Goal: Find specific page/section: Find specific page/section

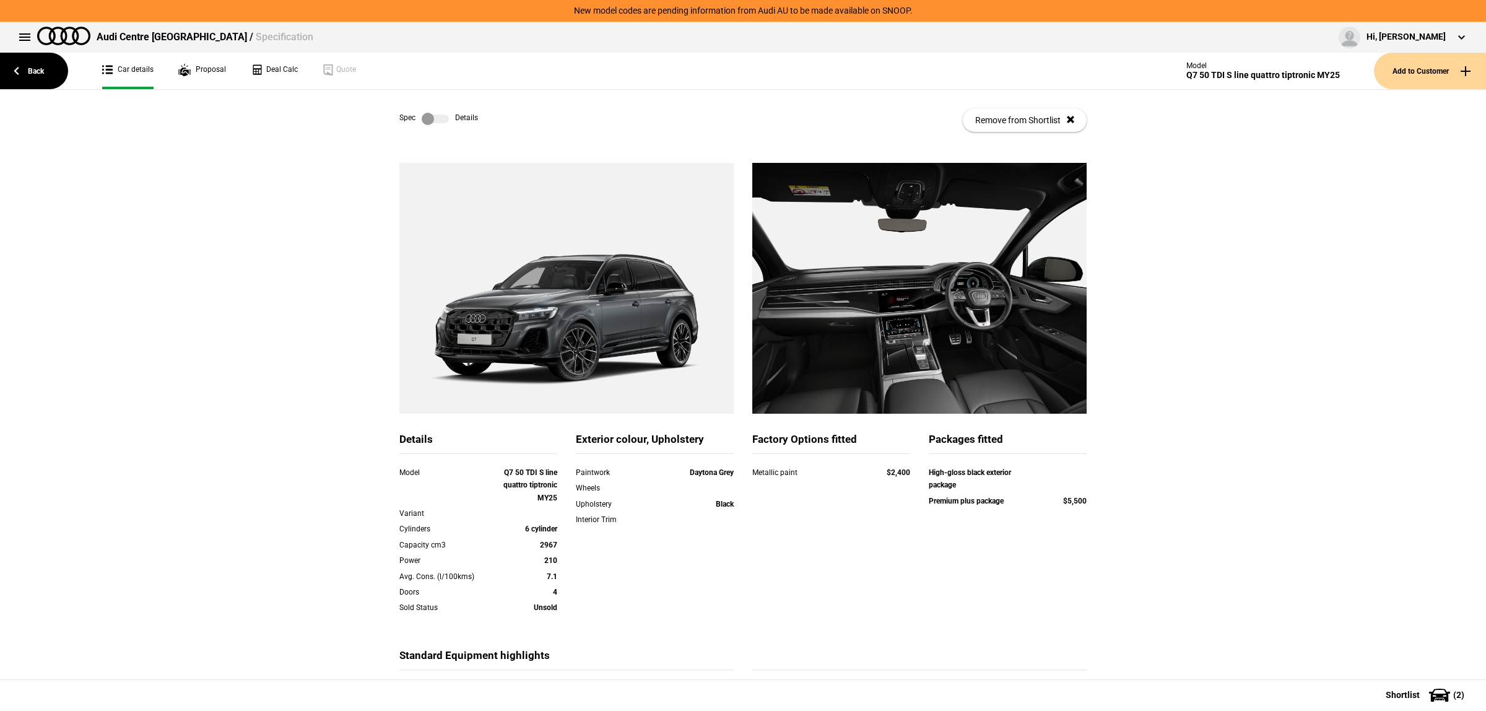
scroll to position [6, 0]
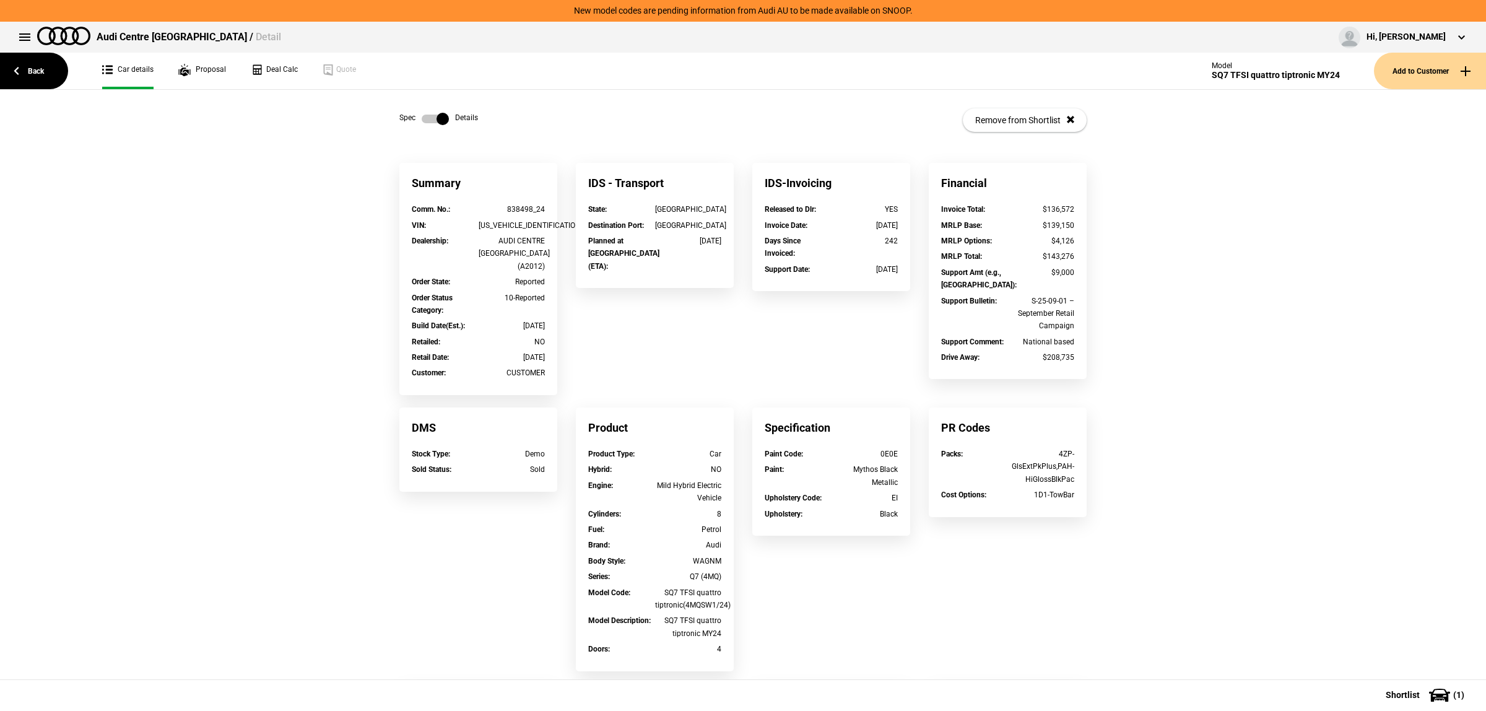
click at [36, 80] on link "Back" at bounding box center [34, 71] width 68 height 37
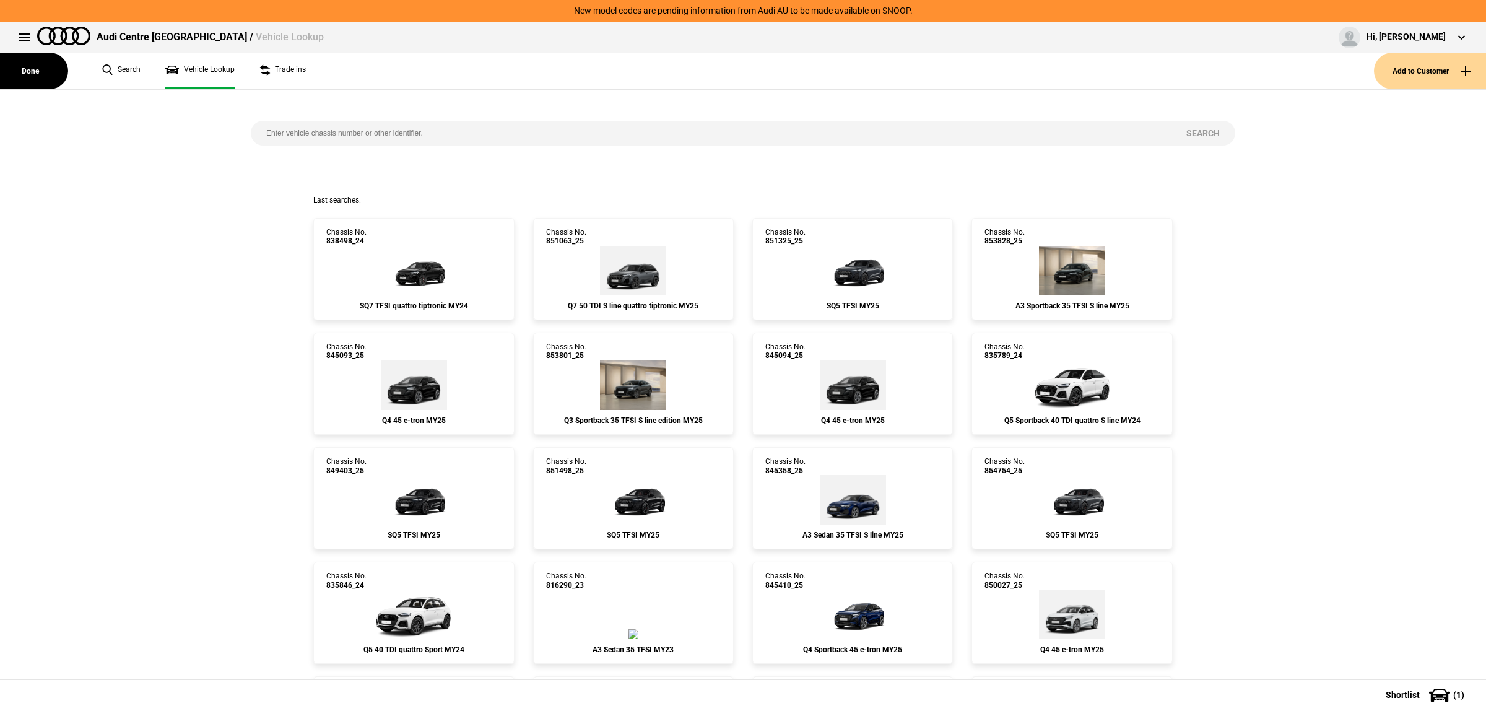
click at [417, 130] on input "search" at bounding box center [711, 133] width 920 height 25
paste input "851885"
type input "851885"
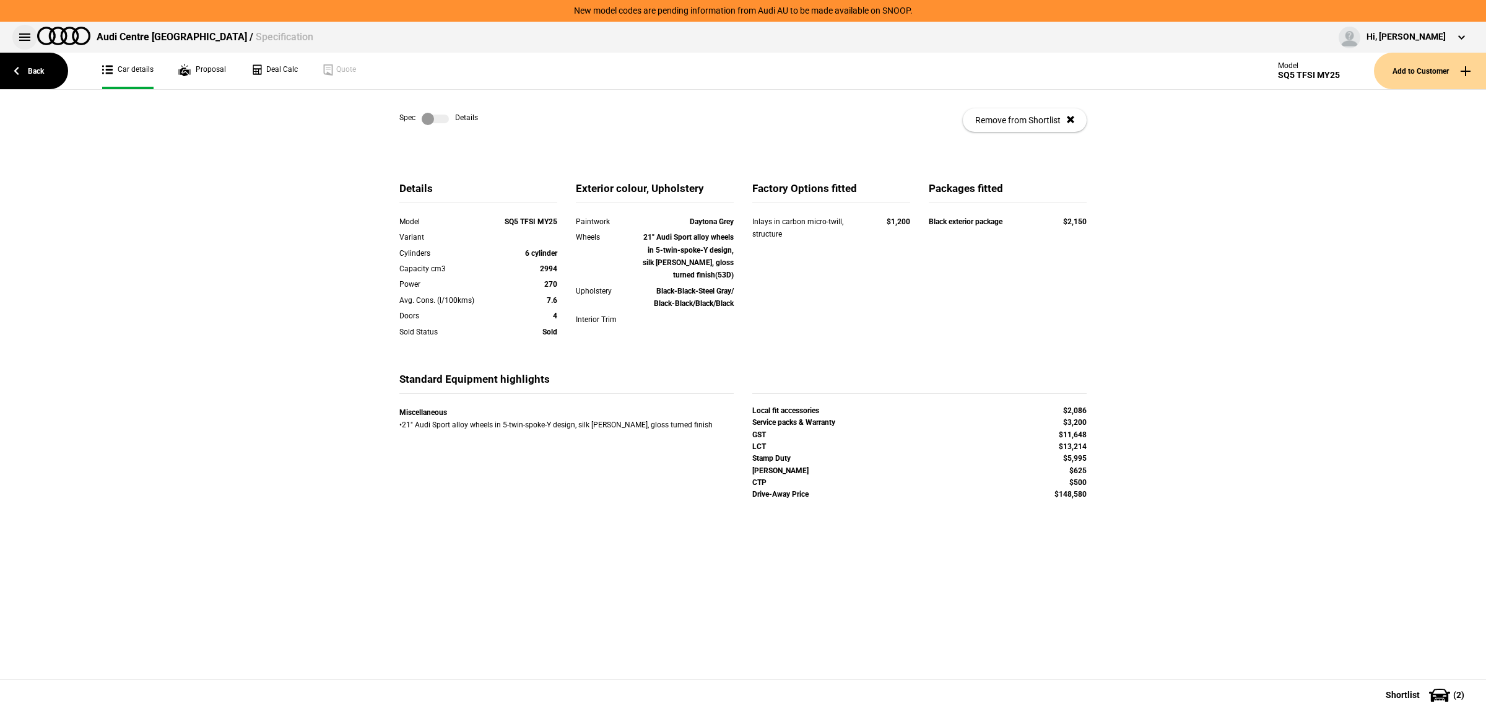
click at [22, 41] on button at bounding box center [24, 37] width 25 height 25
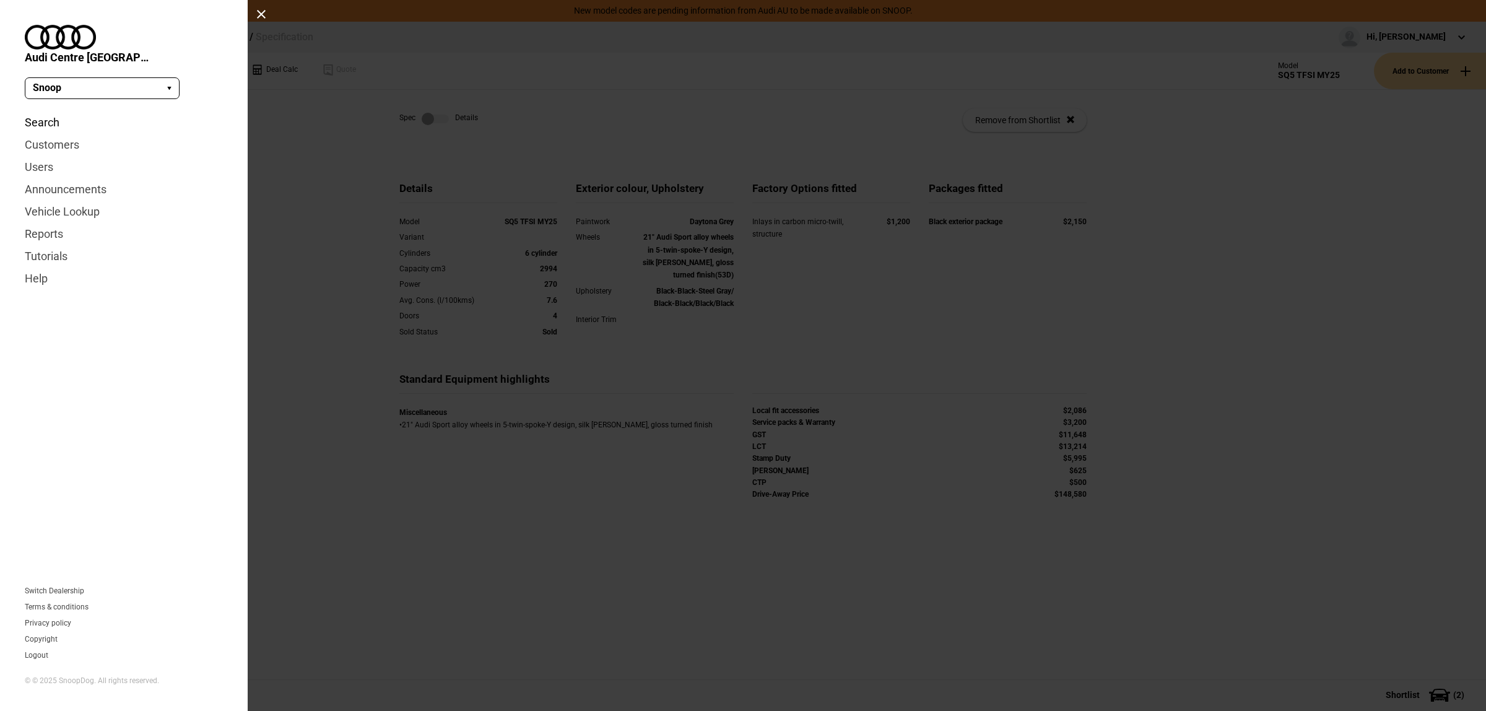
click at [53, 111] on link "Search" at bounding box center [124, 122] width 198 height 22
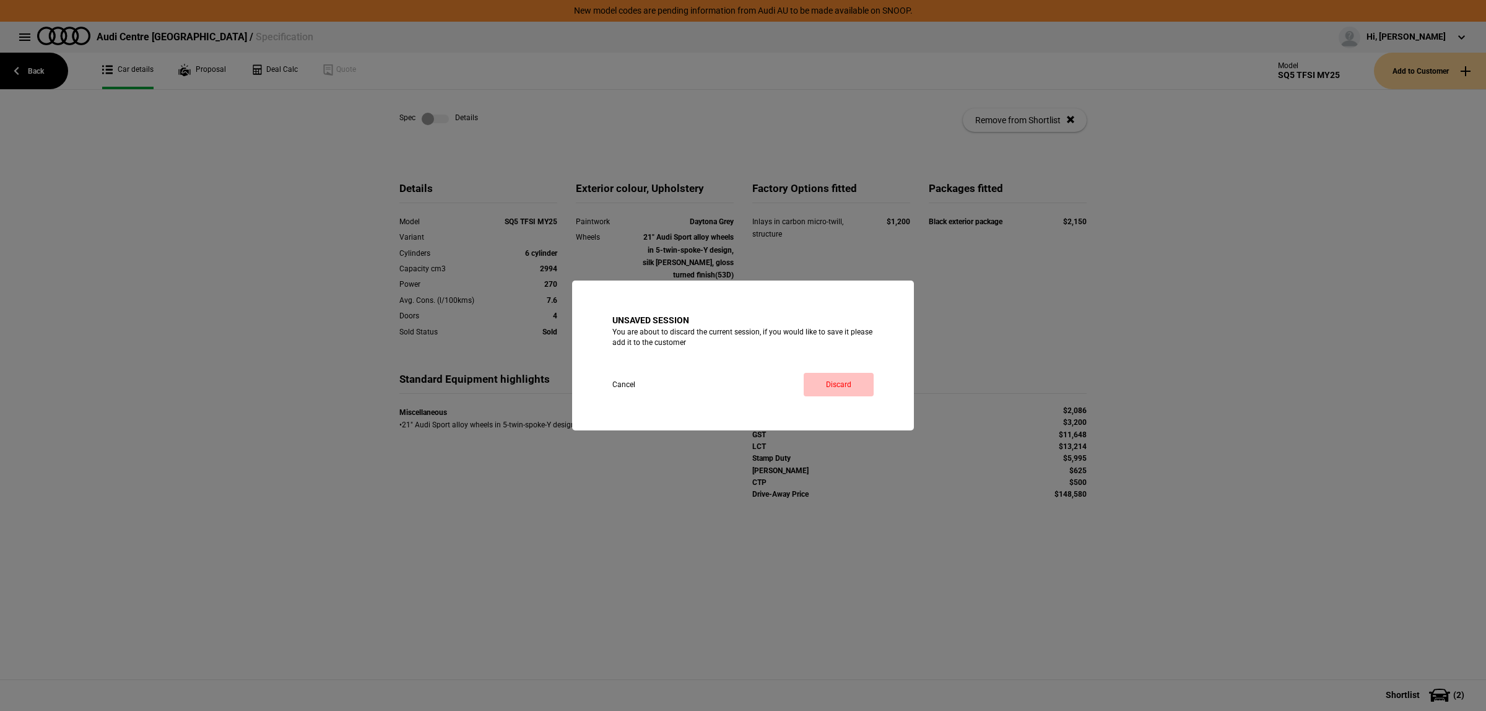
click at [839, 386] on link "Discard" at bounding box center [838, 385] width 70 height 24
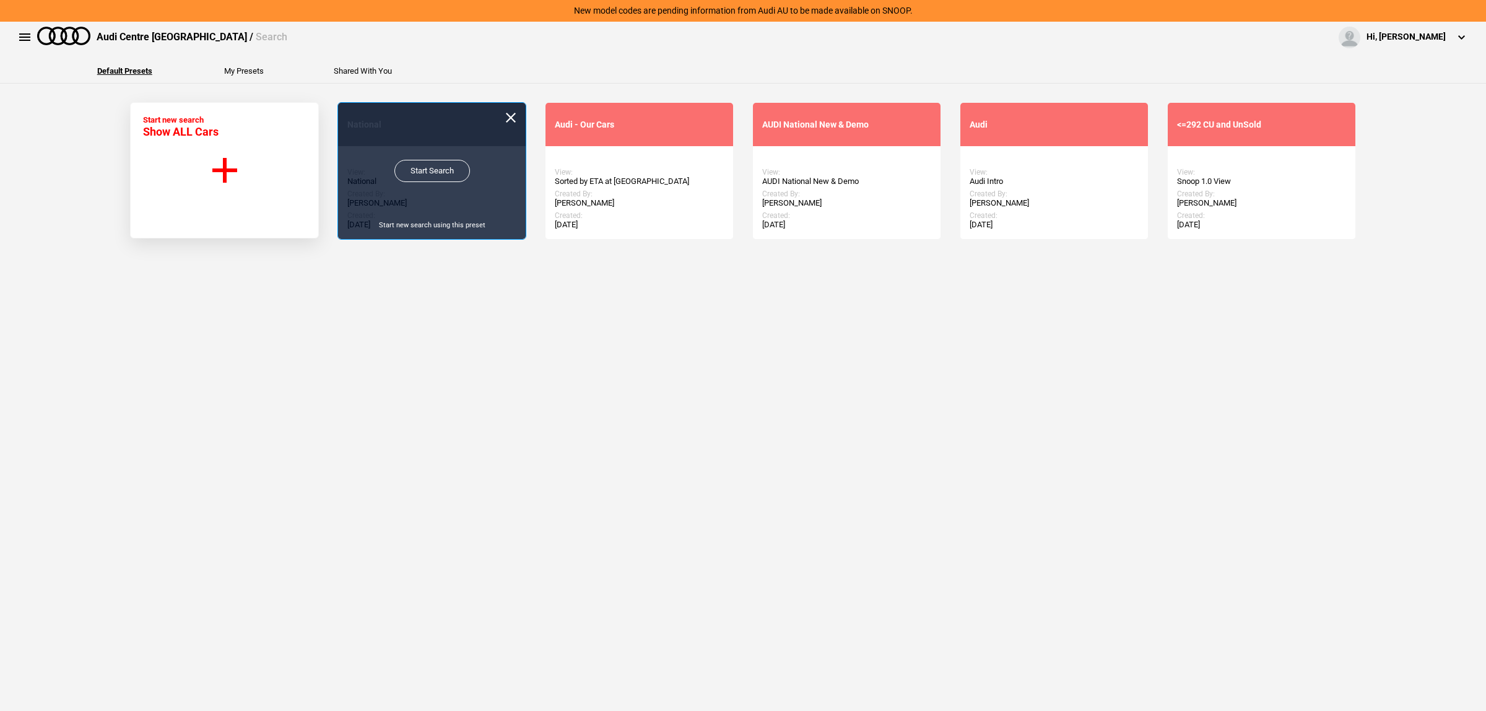
click at [410, 163] on link "Start Search" at bounding box center [432, 171] width 76 height 22
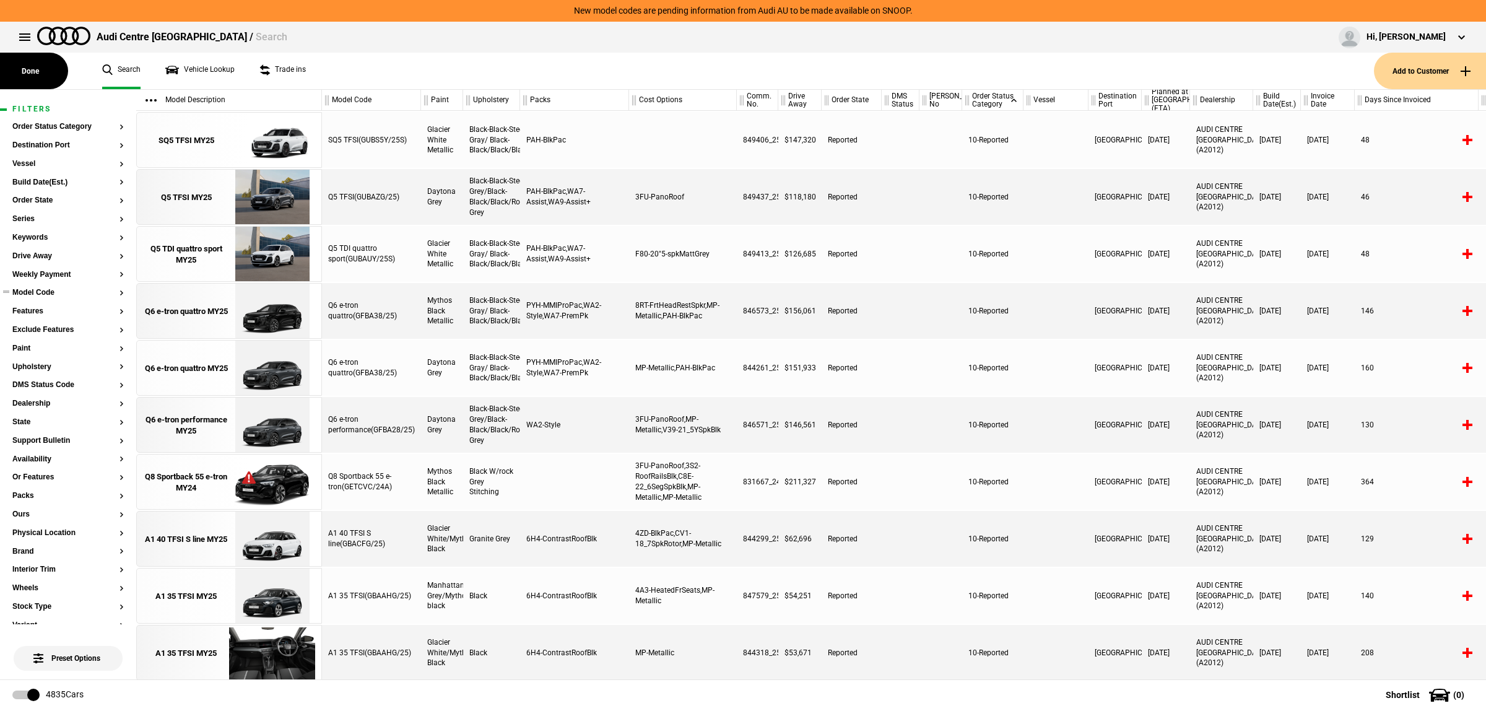
click at [58, 297] on section "Model Code" at bounding box center [67, 297] width 111 height 19
click at [54, 291] on button "Model Code" at bounding box center [67, 292] width 111 height 9
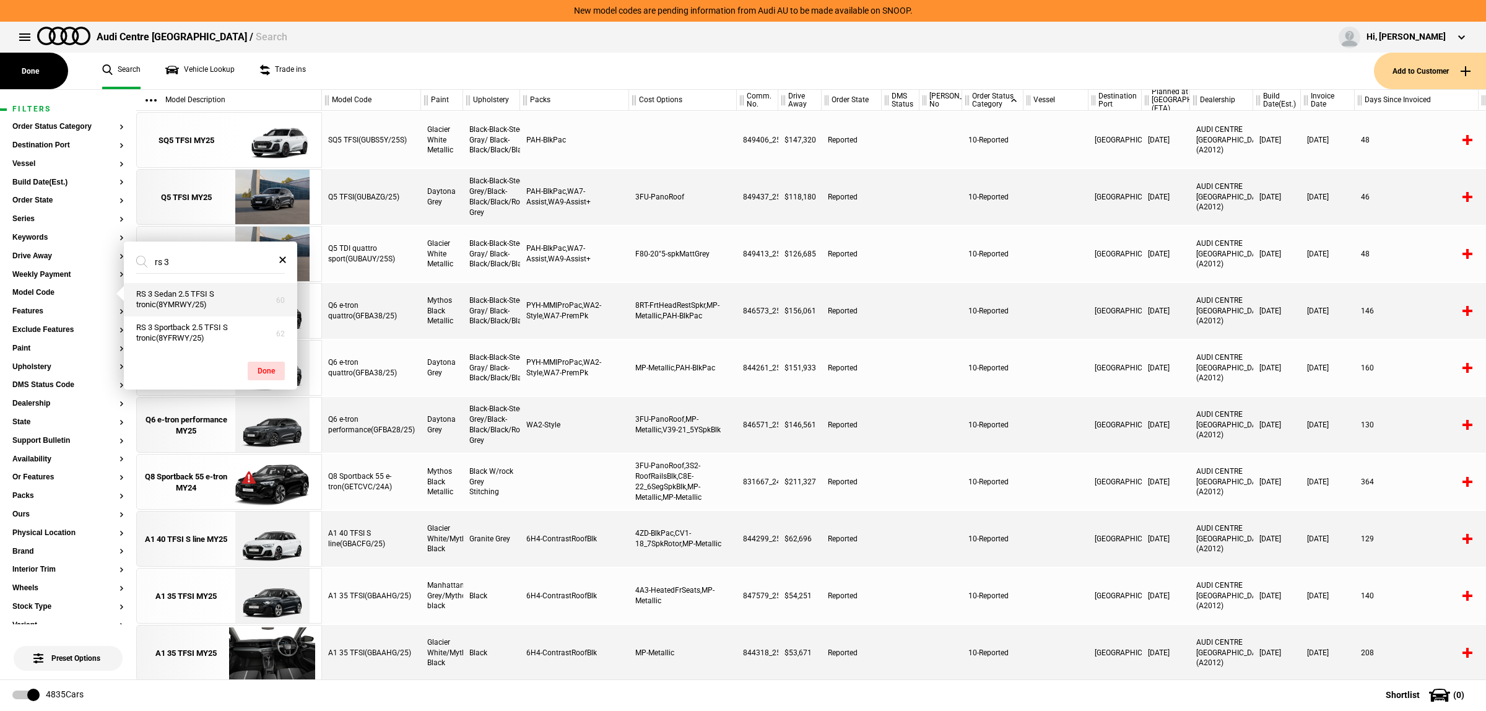
type input "rs 3"
click at [190, 300] on button "RS 3 Sedan 2.5 TFSI S tronic(8YMRWY/25)" at bounding box center [210, 299] width 173 height 33
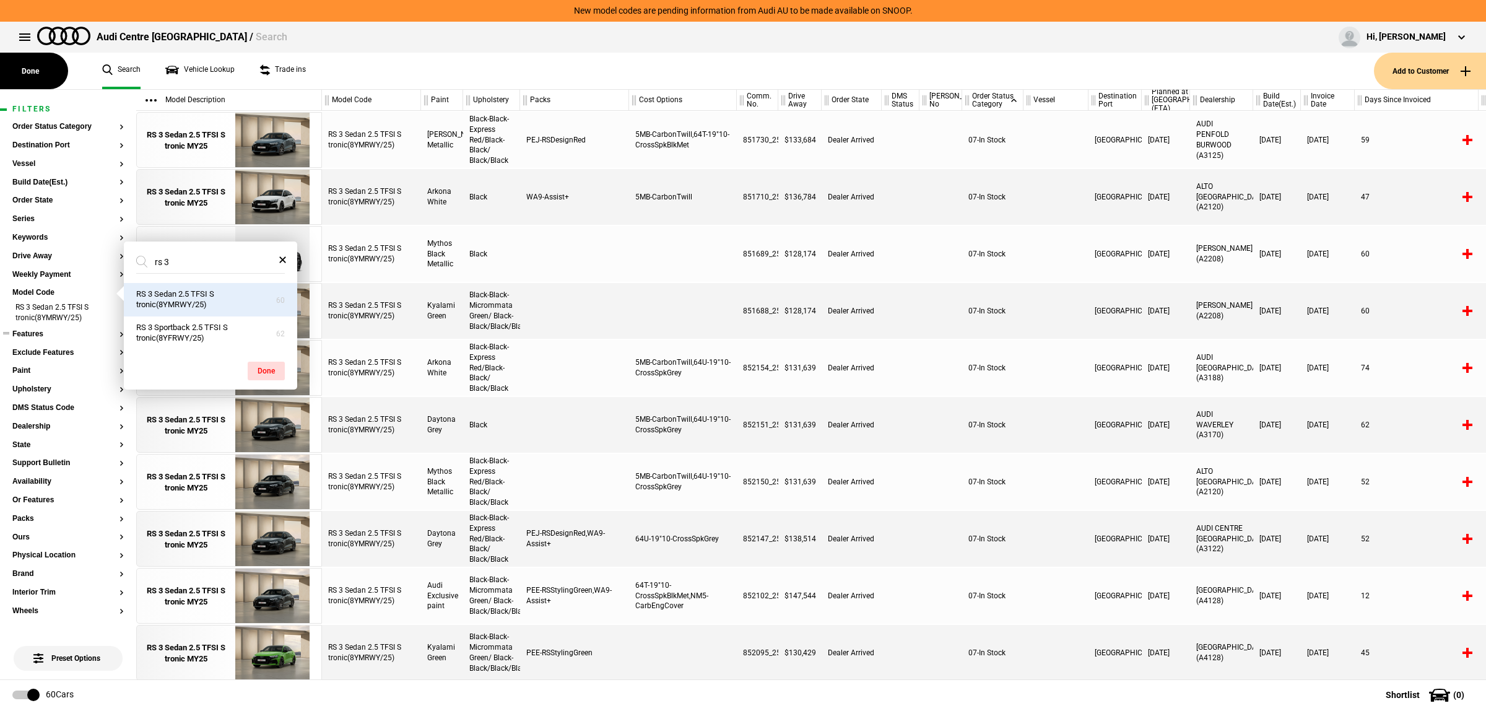
click at [48, 337] on button "Features" at bounding box center [67, 334] width 111 height 9
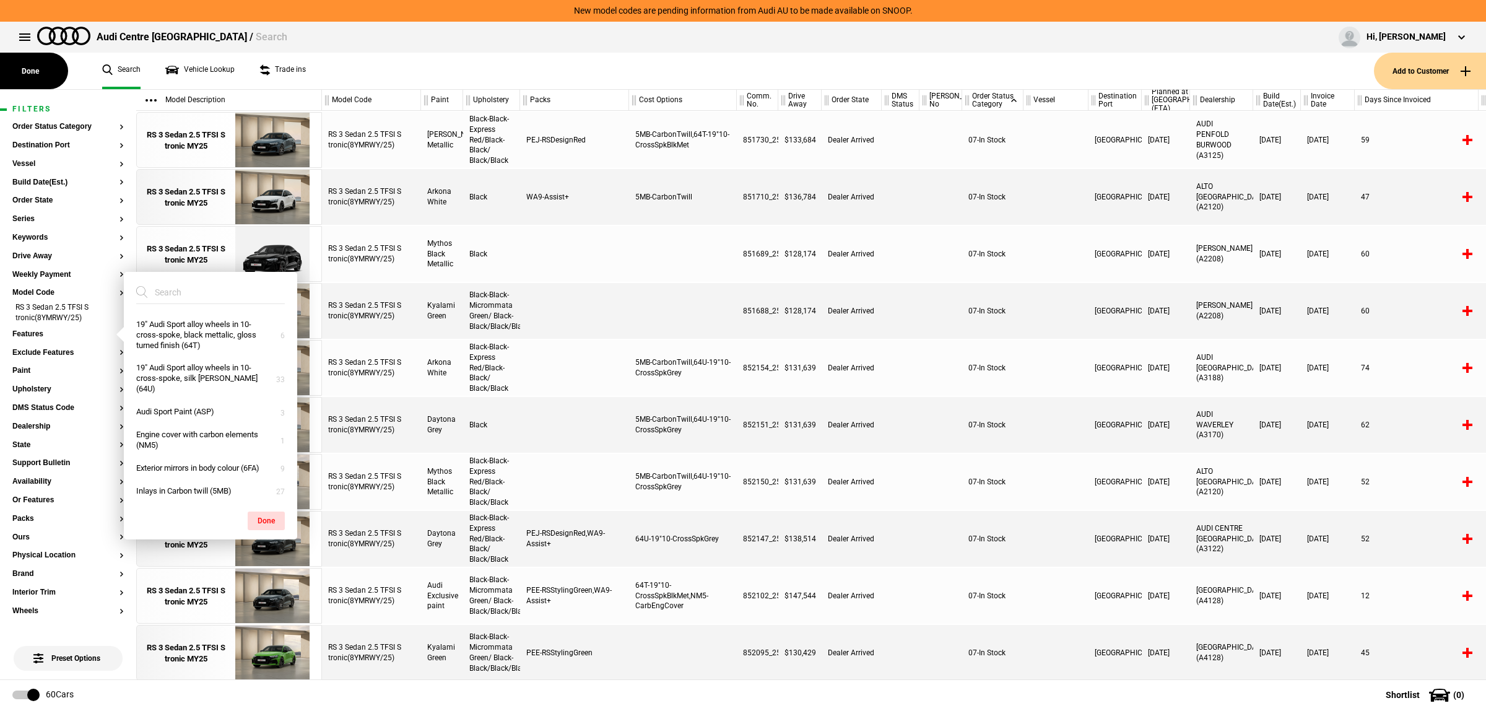
click at [187, 295] on input "search" at bounding box center [203, 292] width 134 height 22
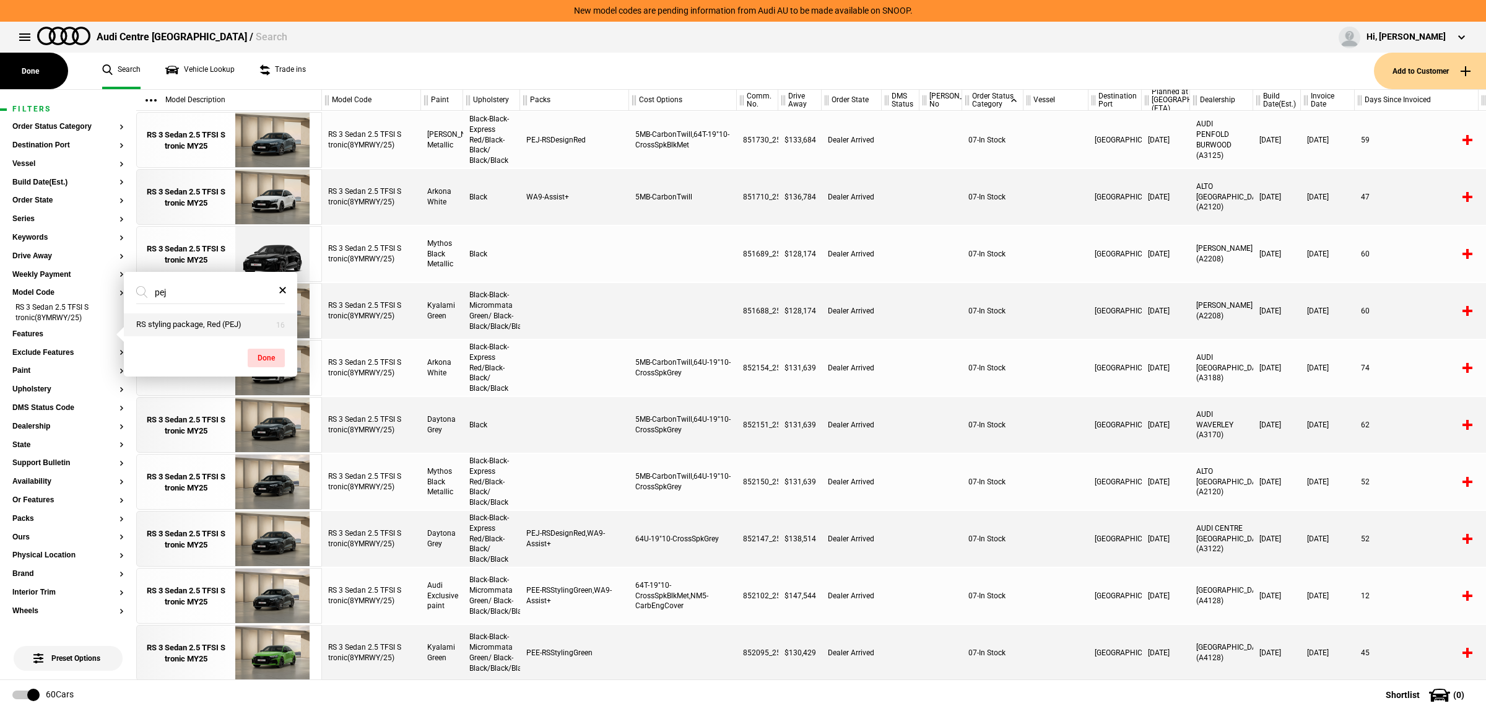
type input "pej"
click at [186, 319] on button "RS styling package, Red (PEJ)" at bounding box center [210, 324] width 173 height 23
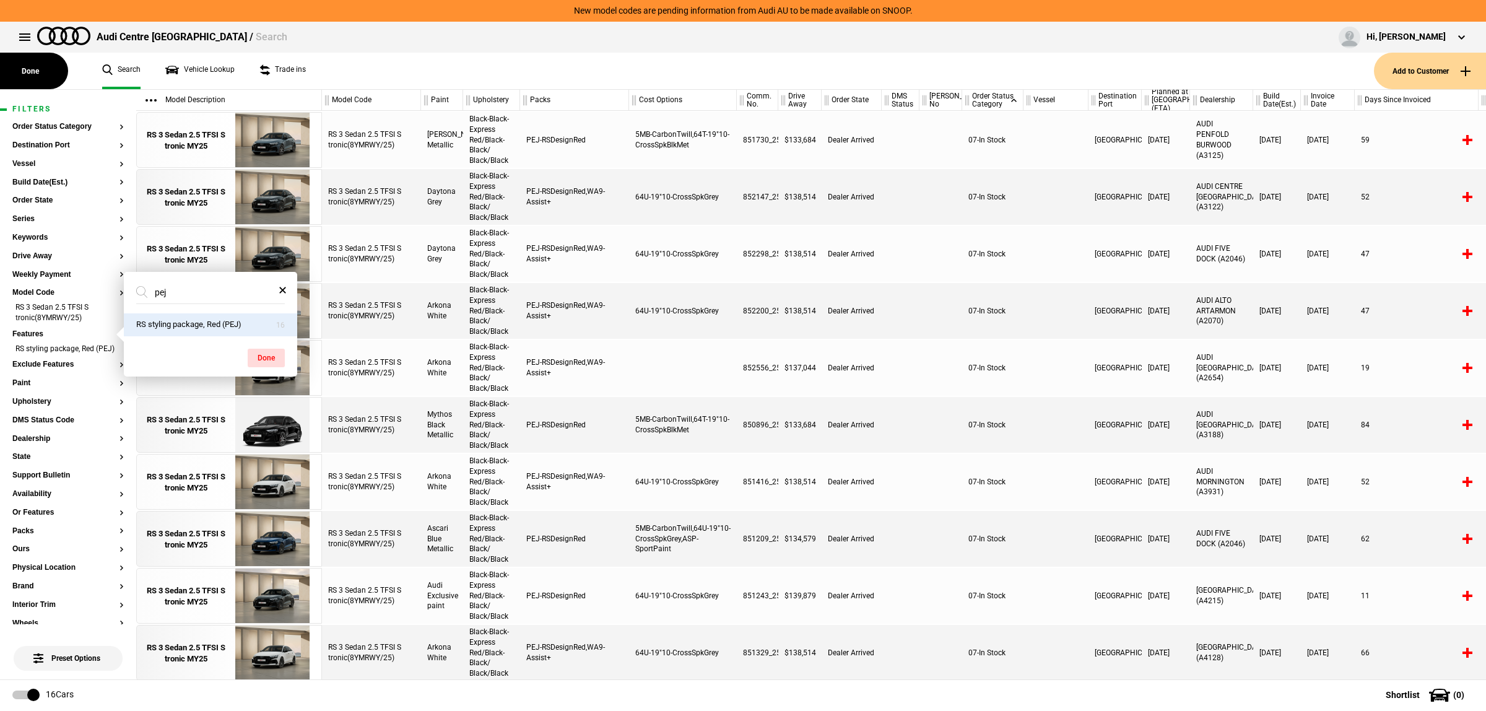
click at [1055, 399] on div at bounding box center [1055, 425] width 65 height 56
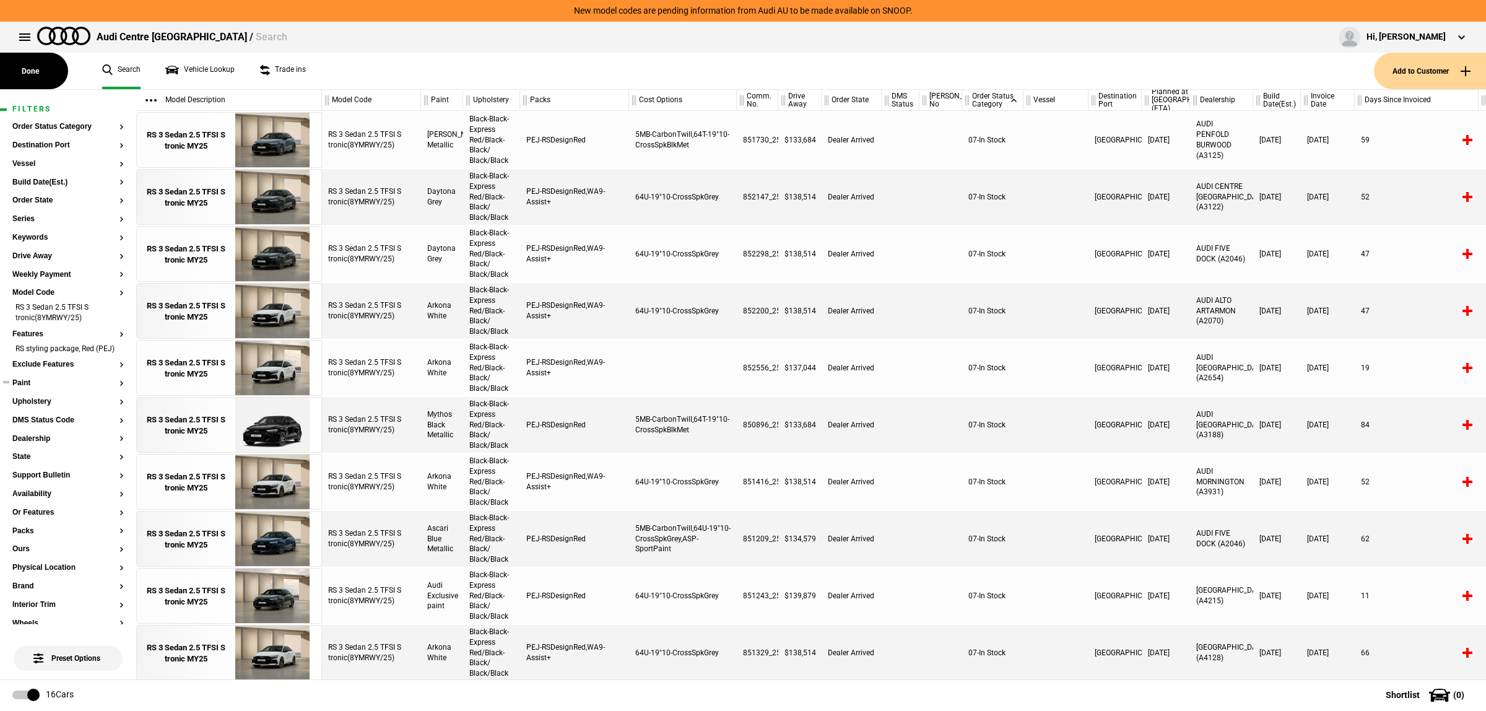
click at [40, 388] on button "Paint" at bounding box center [67, 383] width 111 height 9
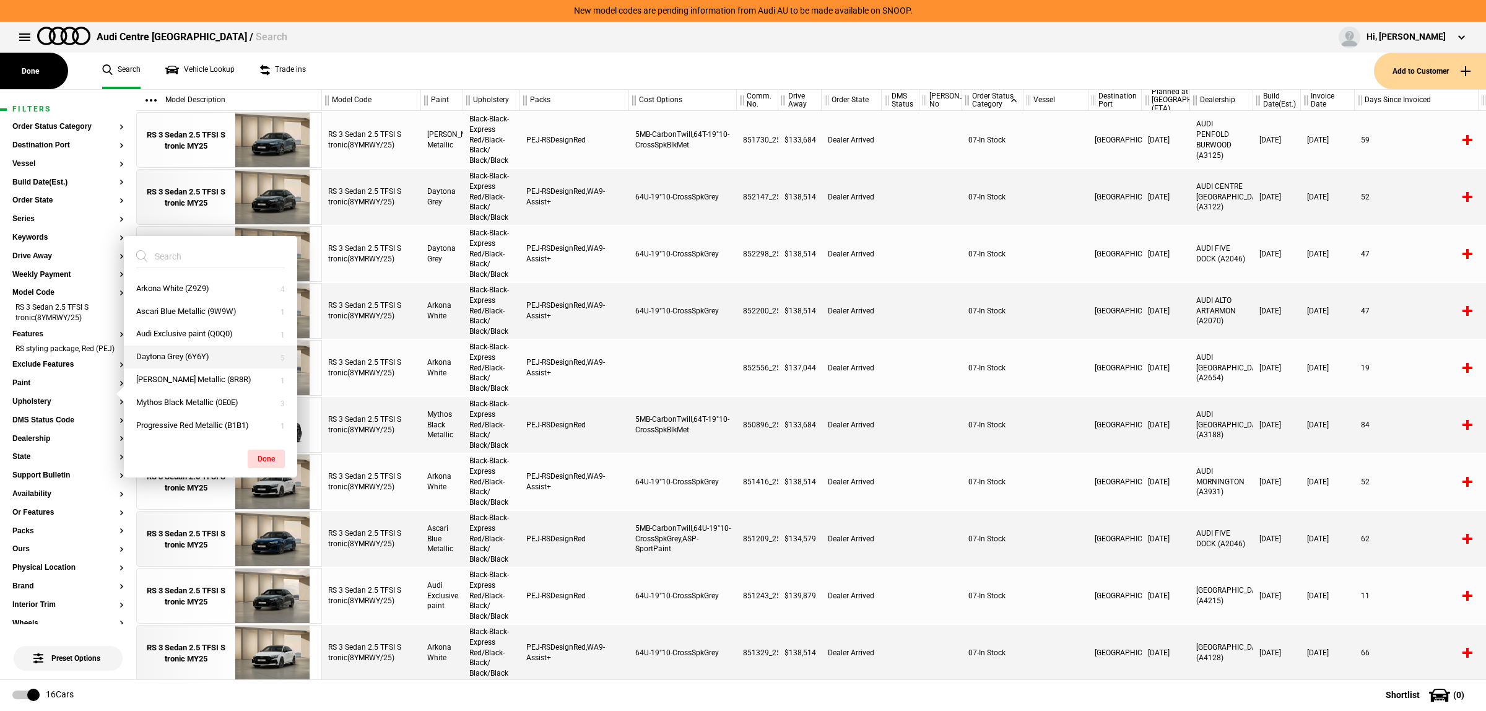
click at [202, 353] on button "Daytona Grey (6Y6Y)" at bounding box center [210, 356] width 173 height 23
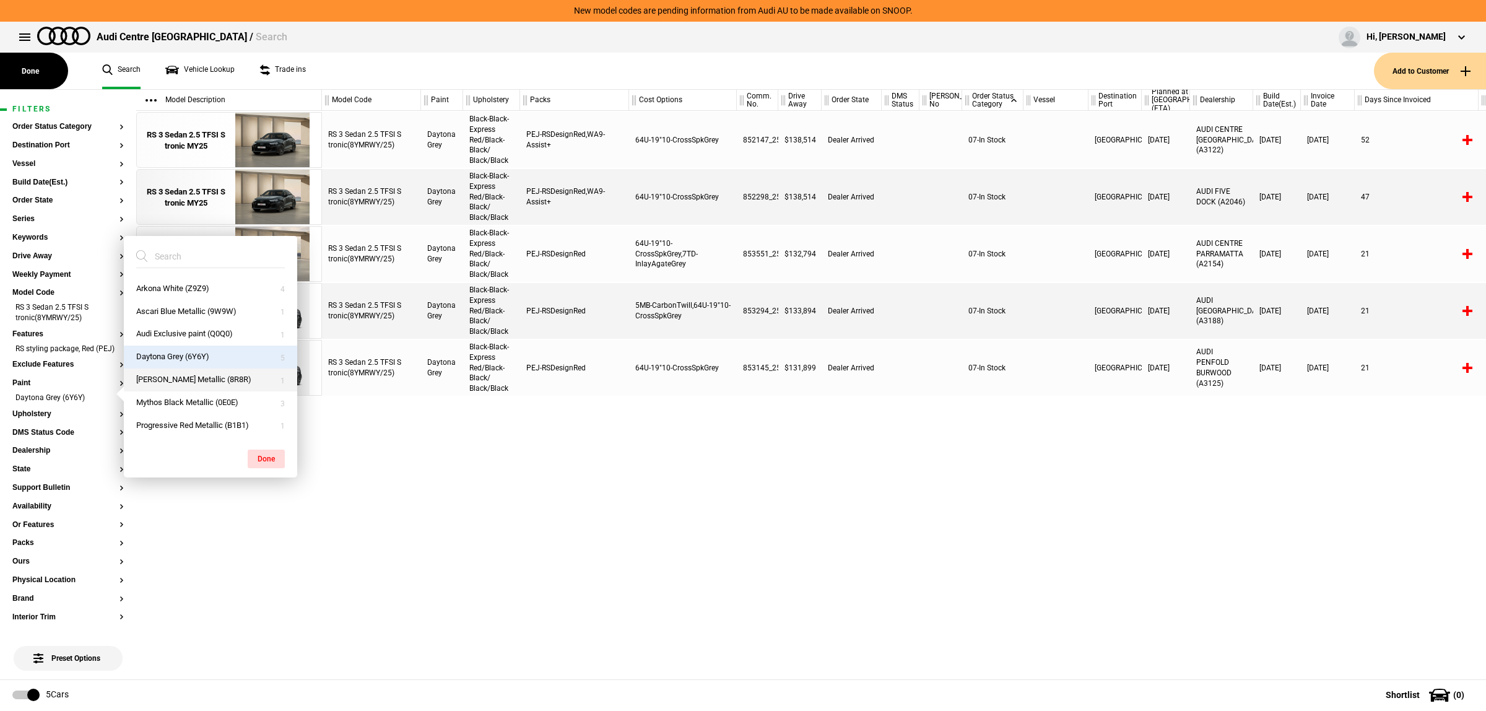
click at [218, 384] on button "Kemora Gray Metallic (8R8R)" at bounding box center [210, 379] width 173 height 23
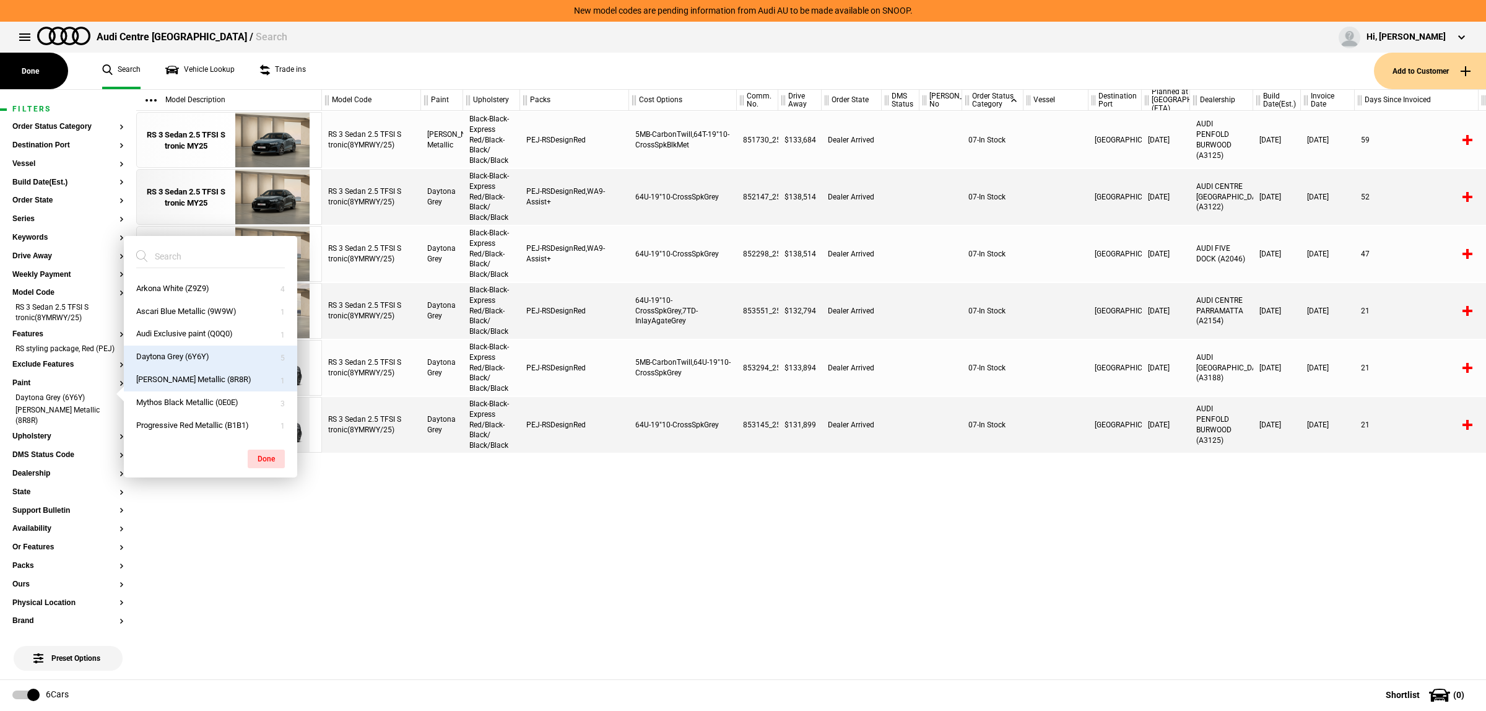
click at [712, 542] on div "RS 3 Sedan 2.5 TFSI S tronic(8YMRWY/25) Kemora Gray Metallic Black-Black-Expres…" at bounding box center [904, 395] width 1164 height 568
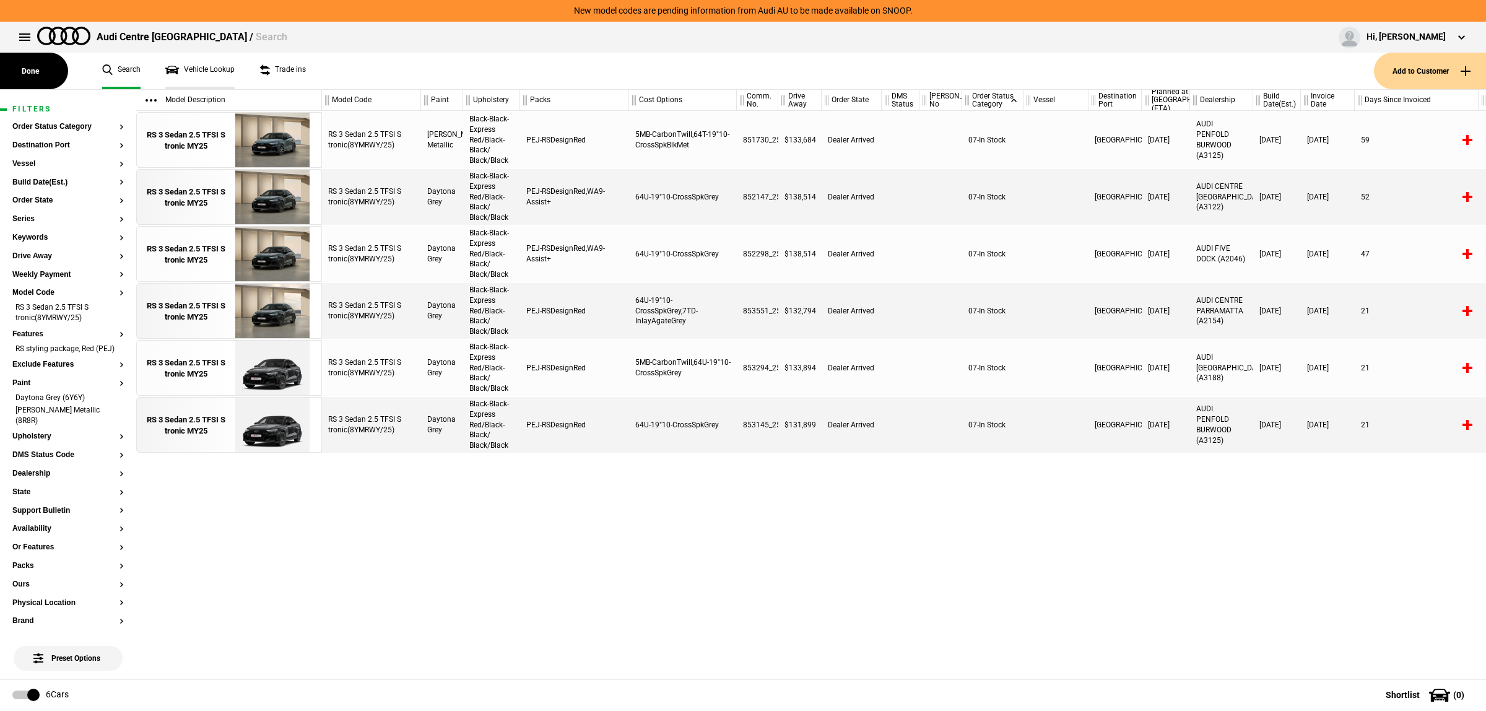
click at [211, 67] on link "Vehicle Lookup" at bounding box center [199, 71] width 69 height 37
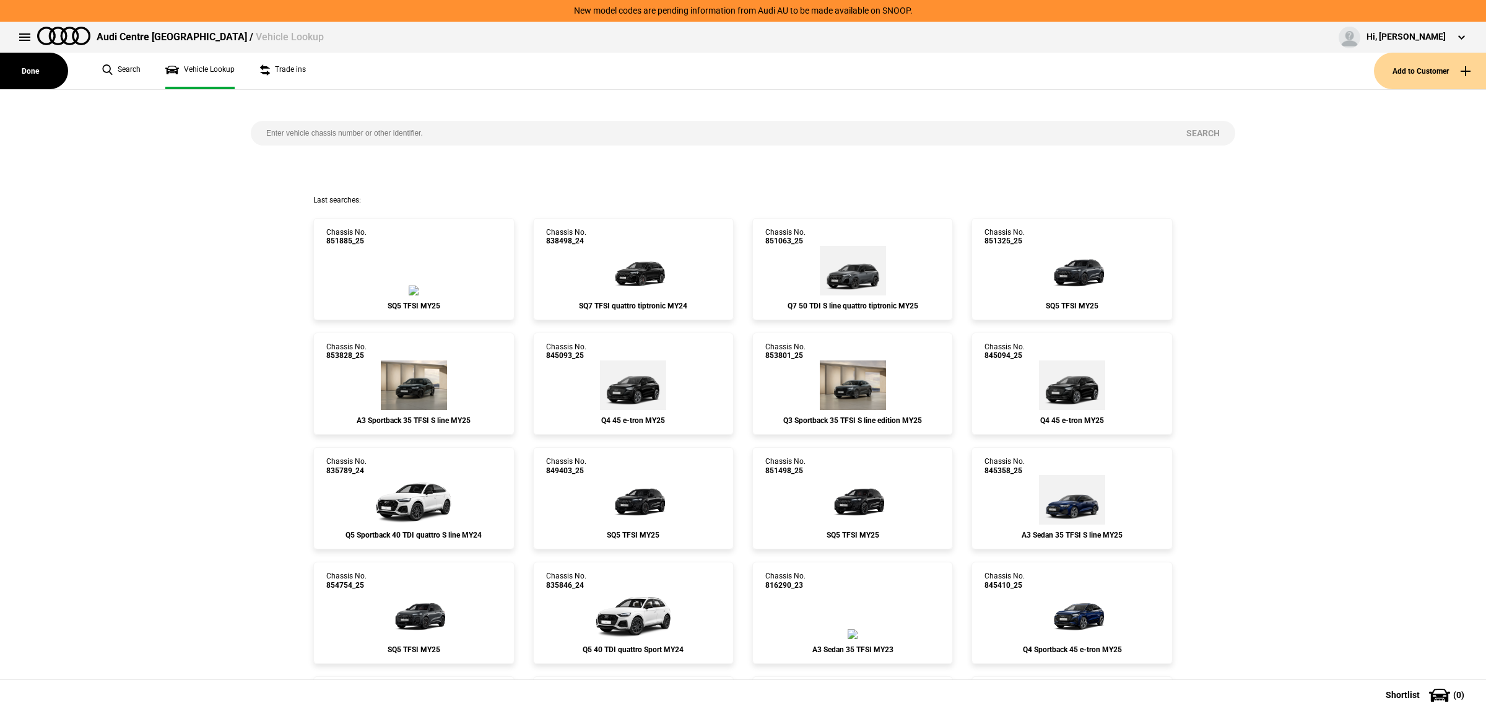
click at [550, 133] on input "search" at bounding box center [711, 133] width 920 height 25
paste input "WAUZZZGB4SR043664"
type input "WAUZZZGB4SR043664"
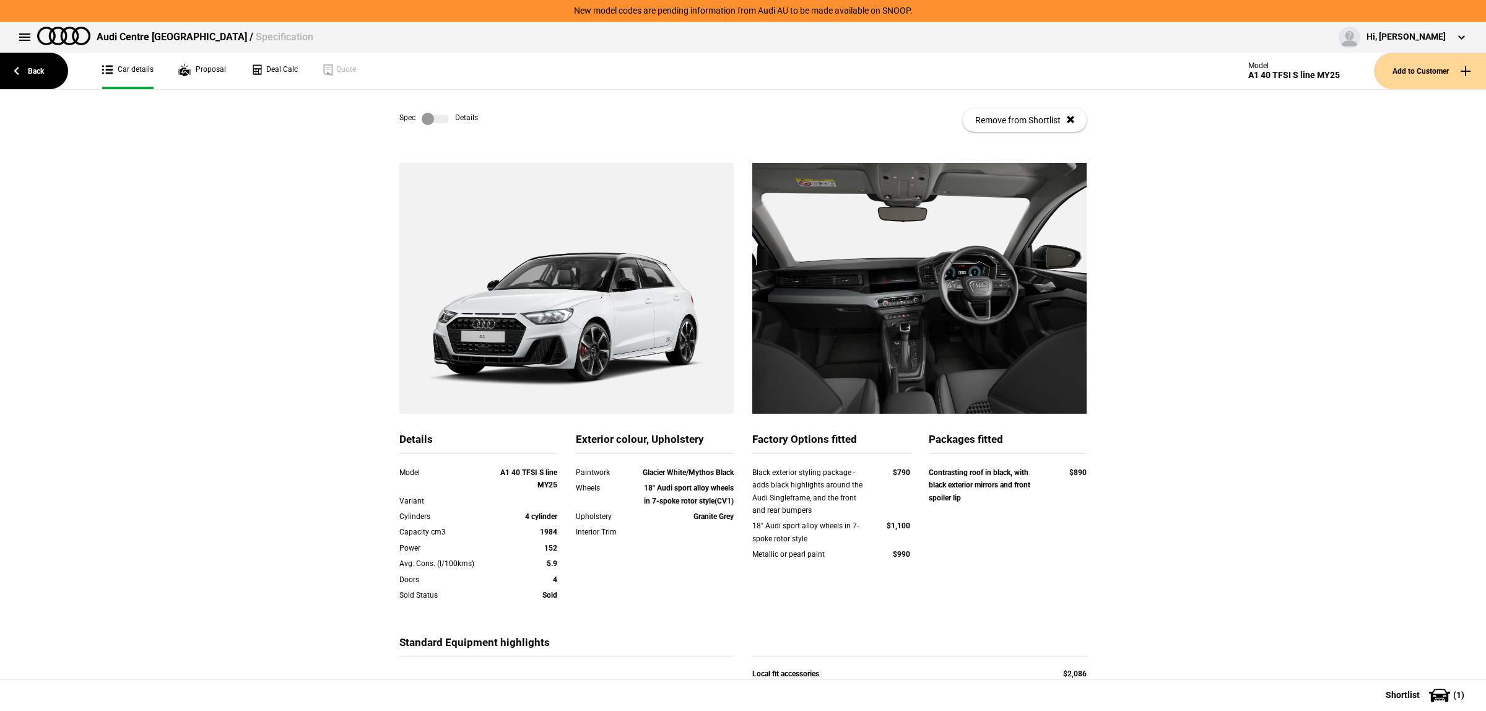
click at [1158, 163] on div "Details Model A1 40 TFSI S line MY25 Variant Cylinders 4 cylinder Capacity cm3 …" at bounding box center [743, 479] width 1486 height 633
